Goal: Navigation & Orientation: Find specific page/section

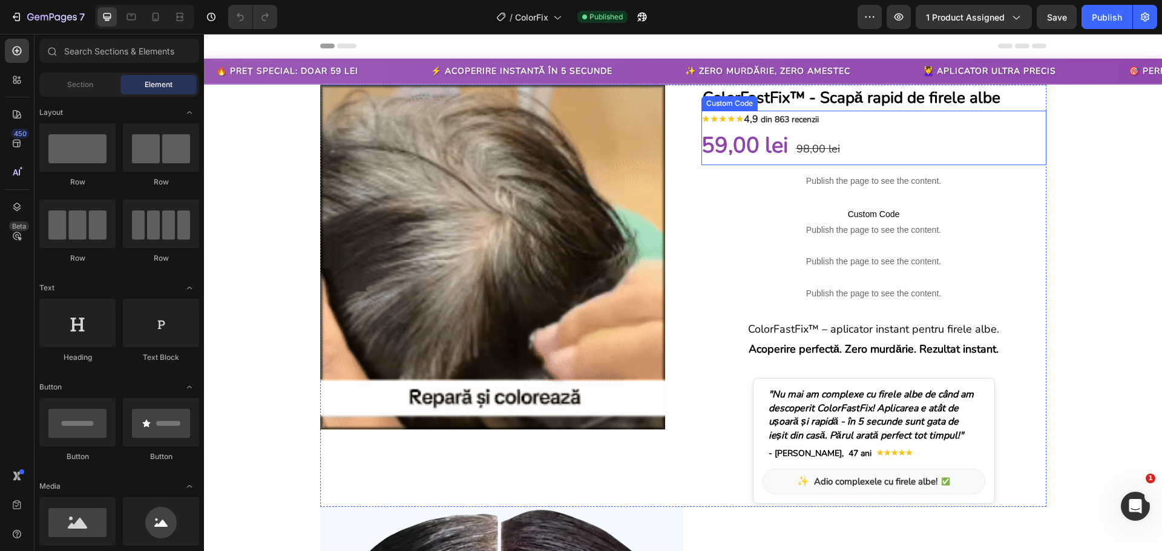
click at [767, 137] on span "59,00 lei" at bounding box center [744, 146] width 87 height 30
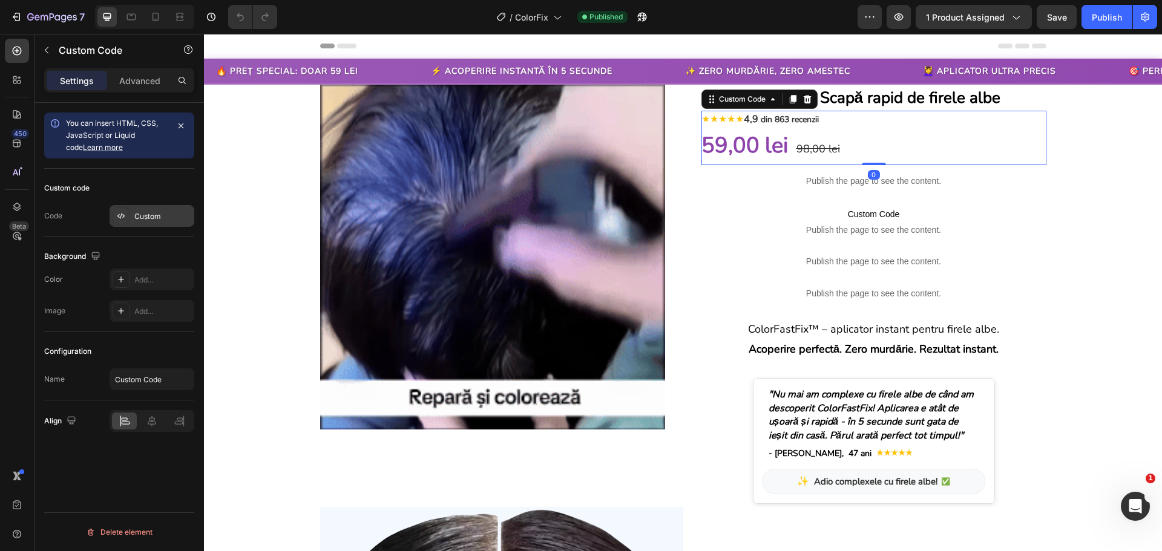
click at [171, 215] on div "Custom" at bounding box center [162, 216] width 57 height 11
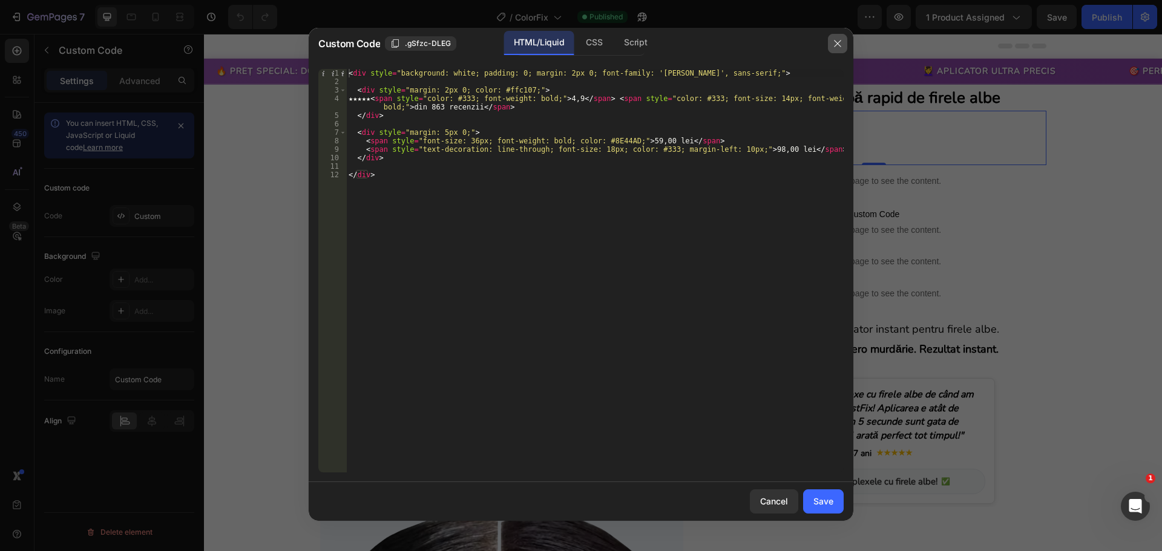
click at [833, 42] on icon "button" at bounding box center [838, 44] width 10 height 10
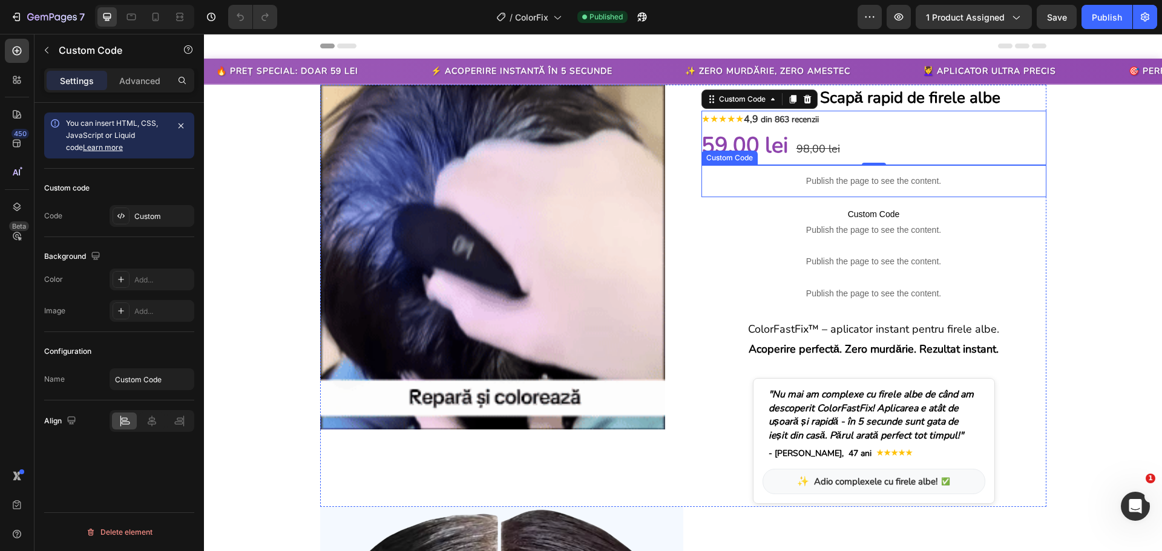
click at [854, 182] on p "Publish the page to see the content." at bounding box center [873, 181] width 345 height 13
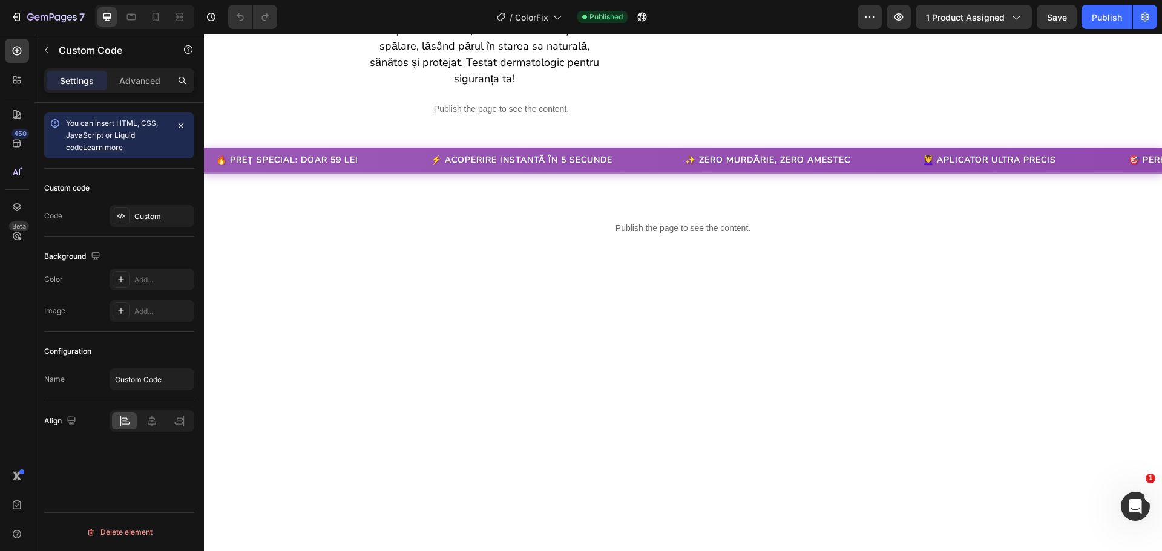
scroll to position [1573, 0]
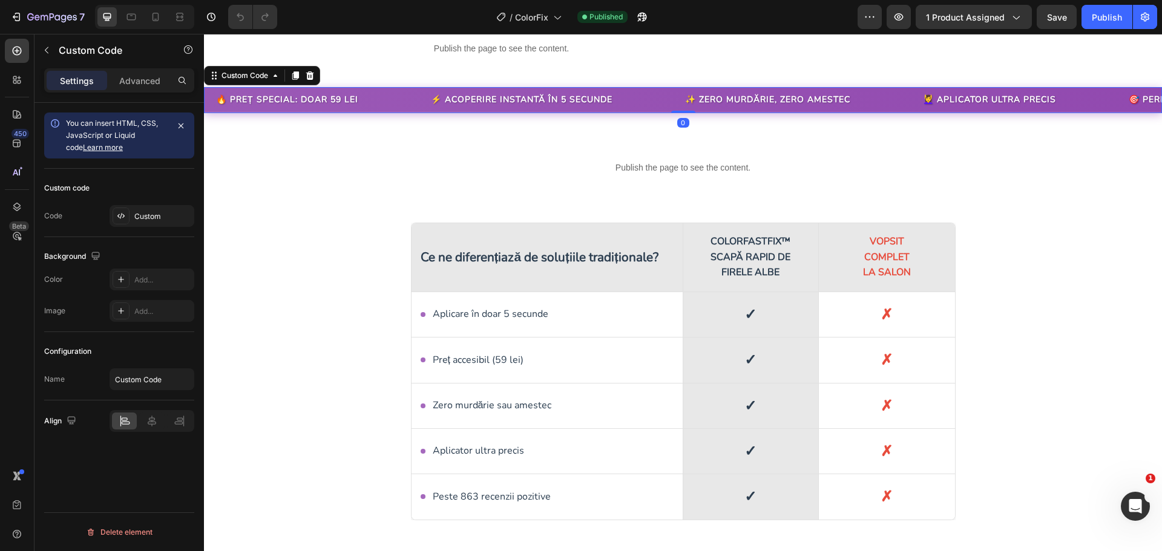
click at [819, 106] on div "🔥 PREȚ SPECIAL: DOAR 59 LEI ⚡ ACOPERIRE INSTANTĂ ÎN 5 SECUNDE ✨ ZERO MURDĂRIE, …" at bounding box center [922, 99] width 1962 height 13
click at [154, 215] on div "Custom" at bounding box center [162, 216] width 57 height 11
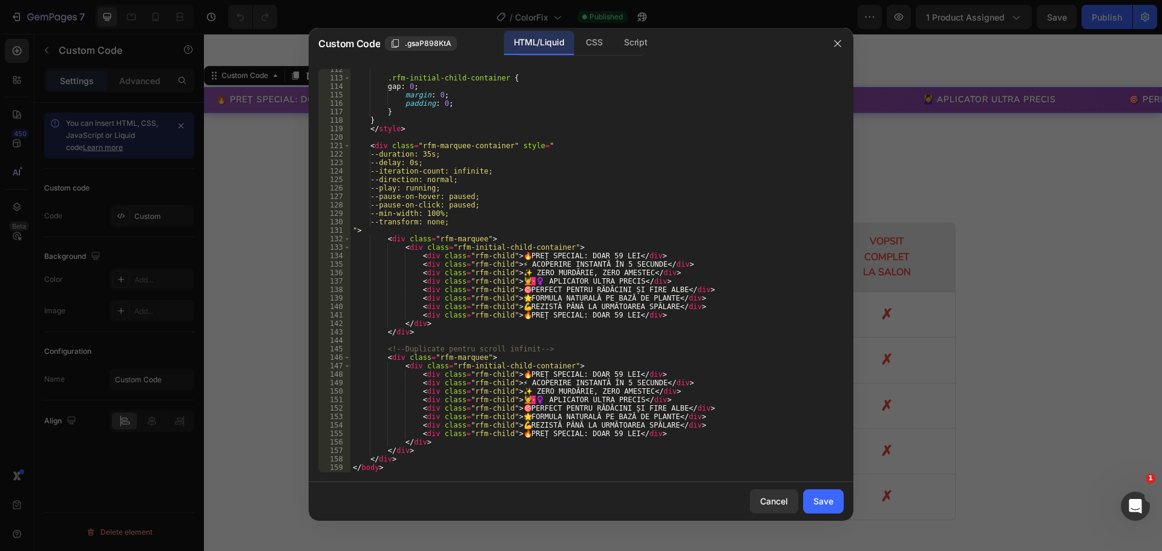
scroll to position [952, 0]
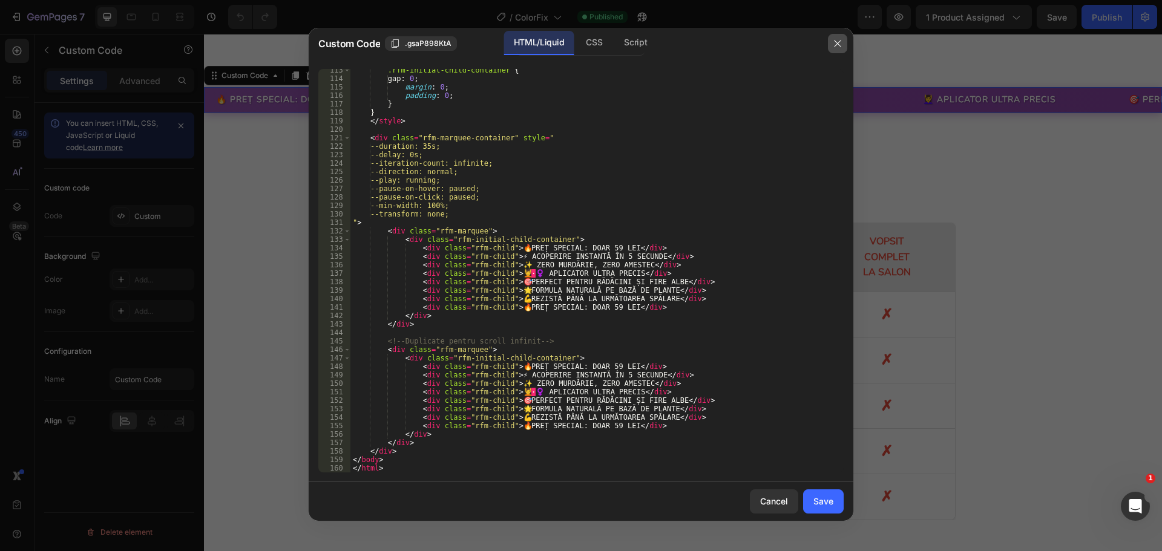
click at [833, 45] on icon "button" at bounding box center [838, 44] width 10 height 10
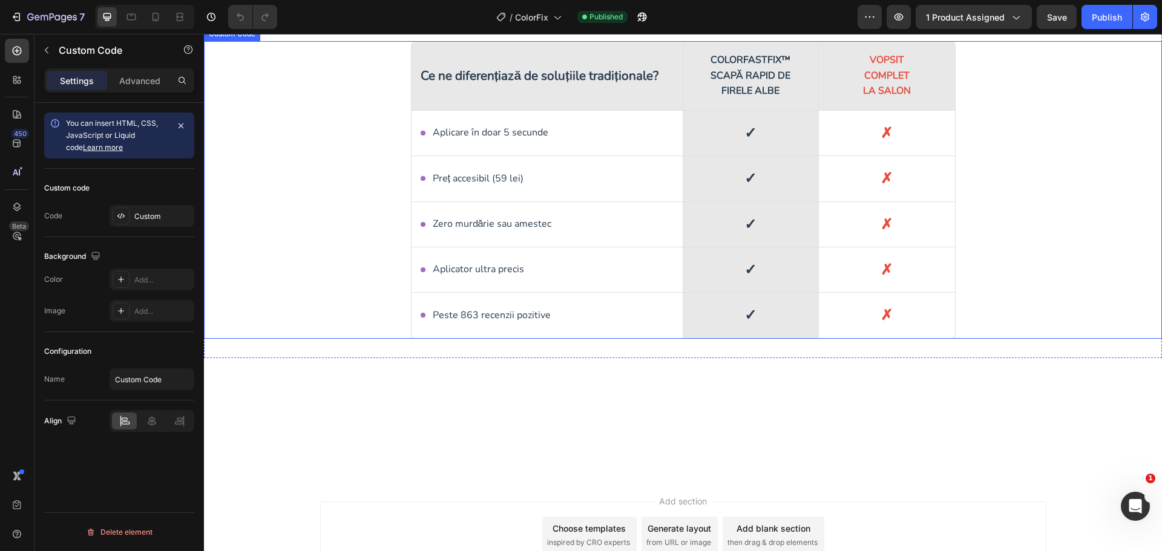
scroll to position [1634, 0]
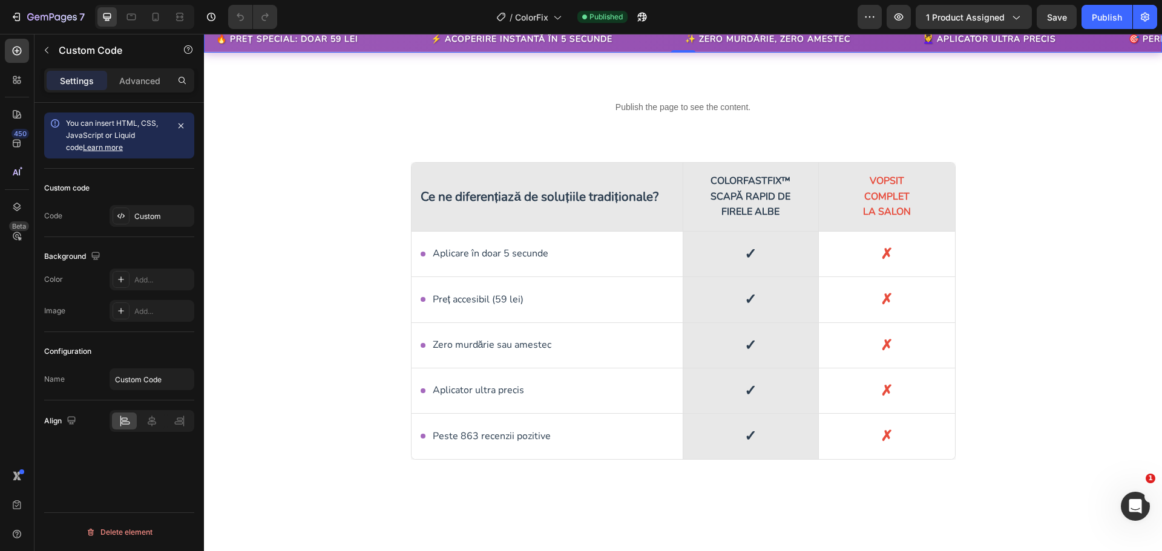
click at [519, 53] on div "🔥 PREȚ SPECIAL: DOAR 59 LEI ⚡ ACOPERIRE INSTANTĂ ÎN 5 SECUNDE ✨ ZERO MURDĂRIE, …" at bounding box center [683, 40] width 958 height 26
click at [149, 214] on div "Custom" at bounding box center [162, 216] width 57 height 11
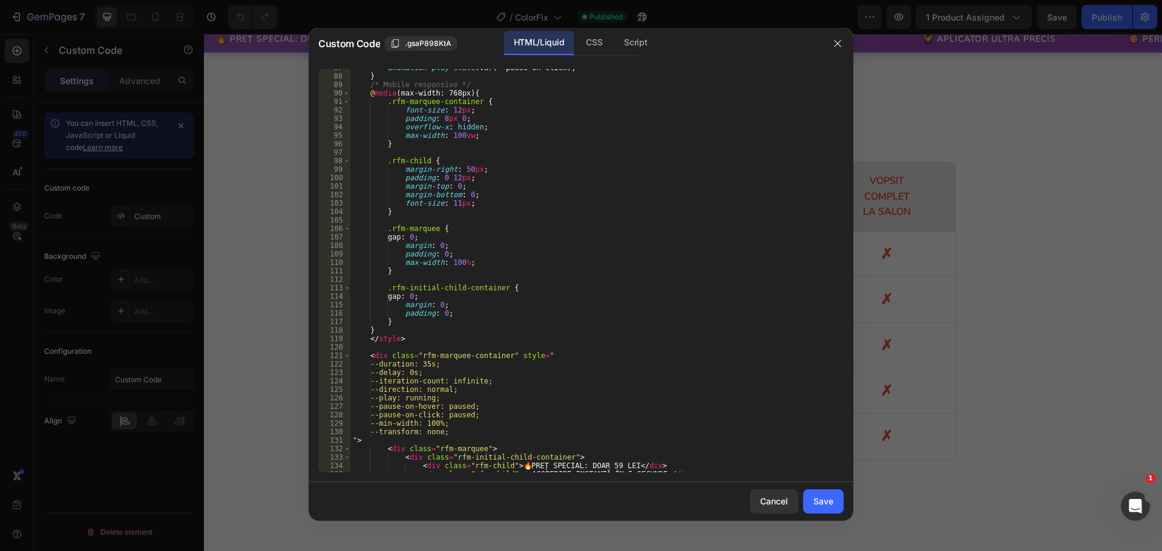
scroll to position [553, 0]
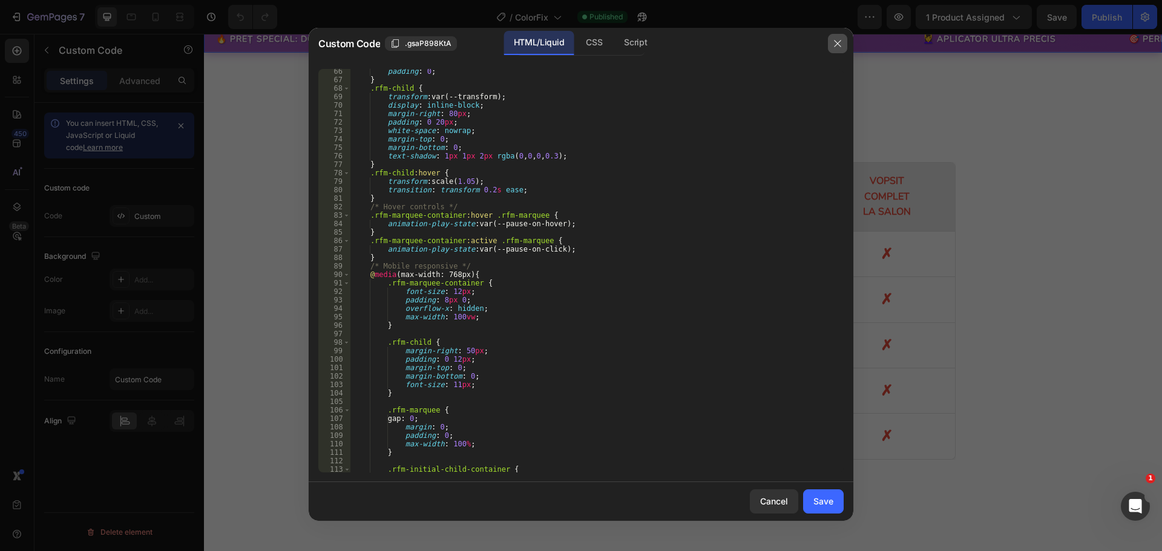
click at [836, 43] on icon "button" at bounding box center [838, 44] width 10 height 10
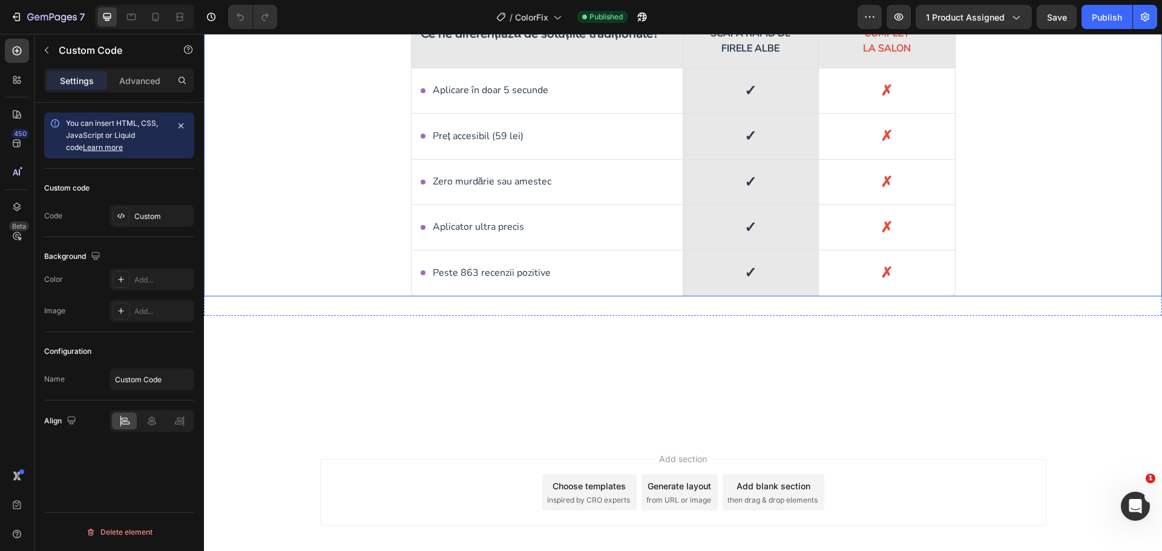
scroll to position [1815, 0]
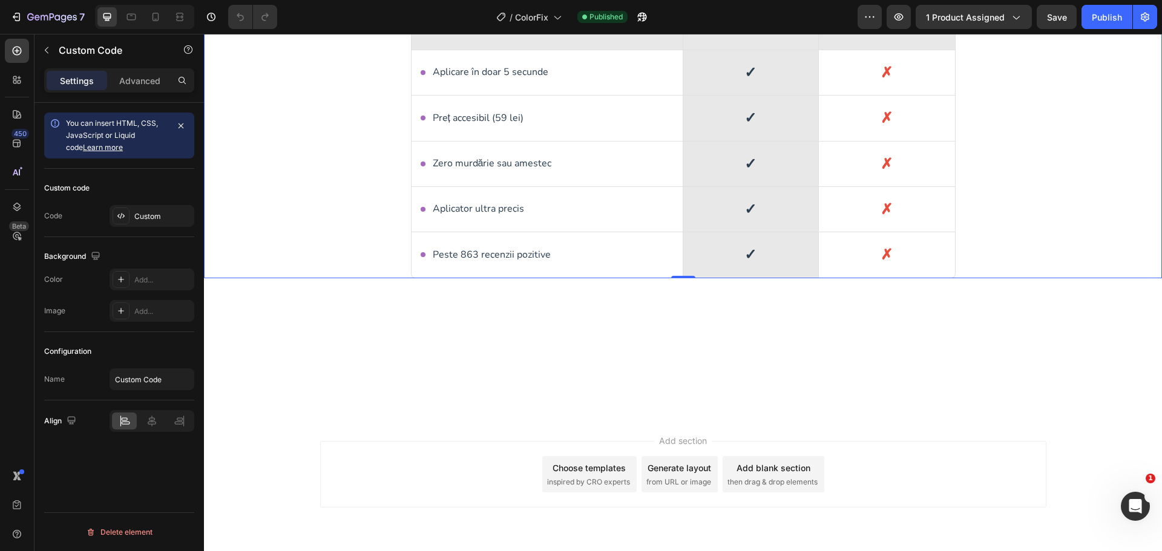
click at [713, 50] on div "COLORFASTFIX™ SCAPĂ RAPID DE FIRELE ALBE" at bounding box center [751, 15] width 136 height 69
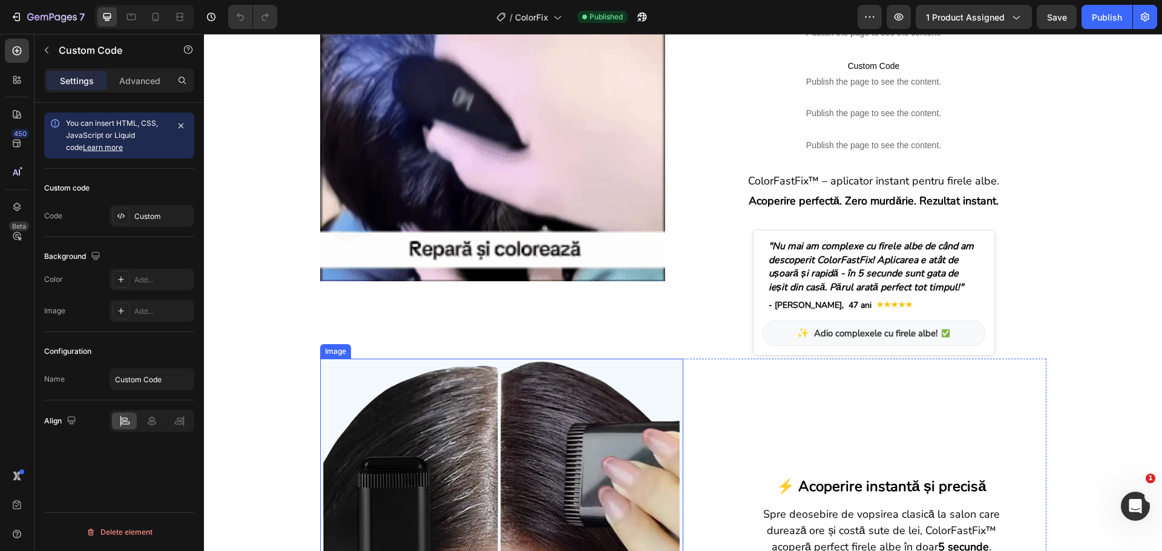
scroll to position [0, 0]
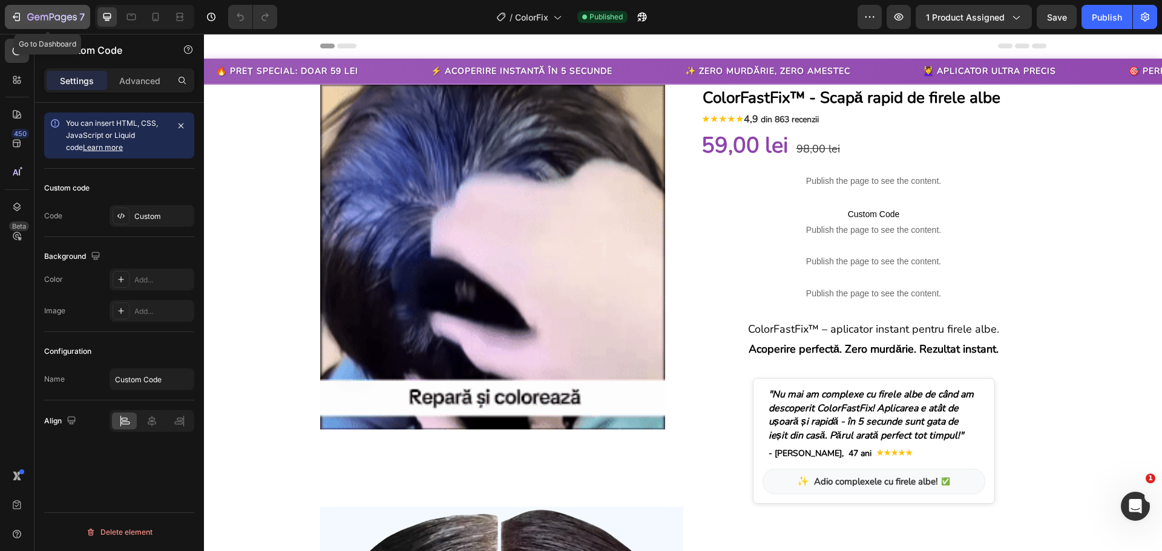
click at [15, 16] on icon "button" at bounding box center [16, 17] width 12 height 12
